Goal: Check status: Check status

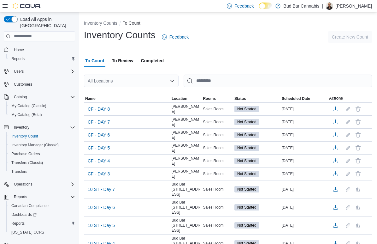
click at [58, 6] on div "Feedback Dark Mode Bud Bar Cannabis | [PERSON_NAME]" at bounding box center [188, 6] width 377 height 12
click at [104, 172] on span "CF - DAY 3" at bounding box center [99, 173] width 22 height 6
